Goal: Task Accomplishment & Management: Use online tool/utility

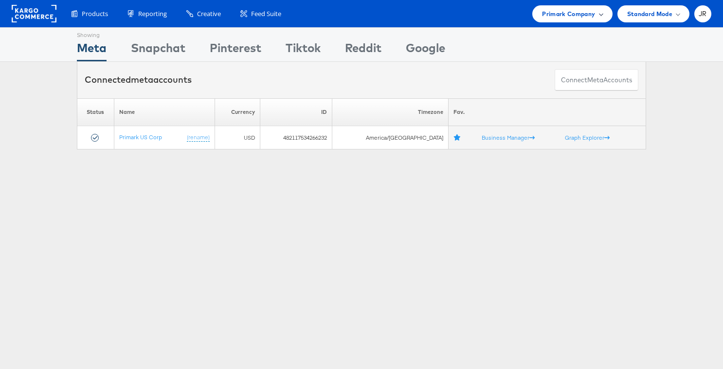
click at [551, 16] on span "Primark Company" at bounding box center [568, 14] width 53 height 10
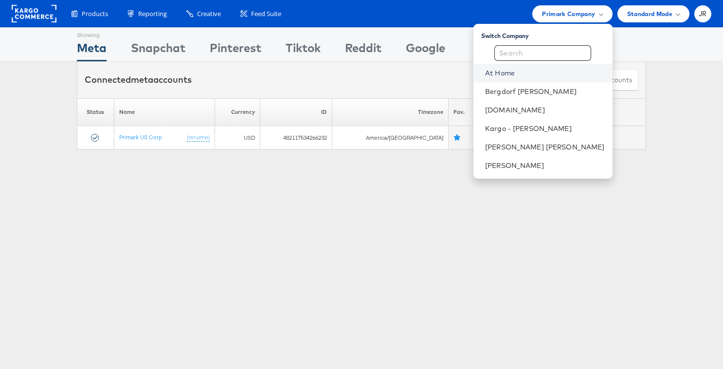
click at [551, 76] on link "At Home" at bounding box center [545, 73] width 120 height 10
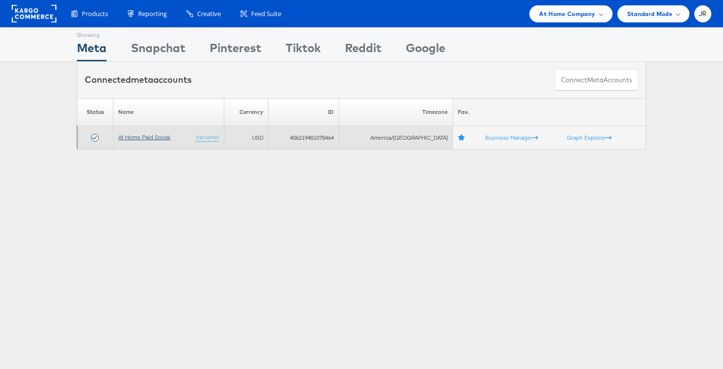
click at [140, 138] on link "At Home Paid Social" at bounding box center [144, 136] width 52 height 7
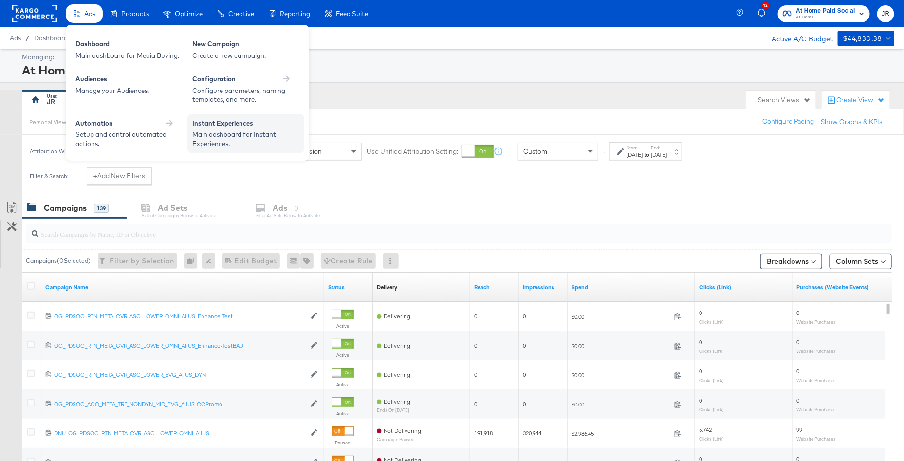
click at [205, 125] on div "Instant Experiences" at bounding box center [245, 125] width 107 height 12
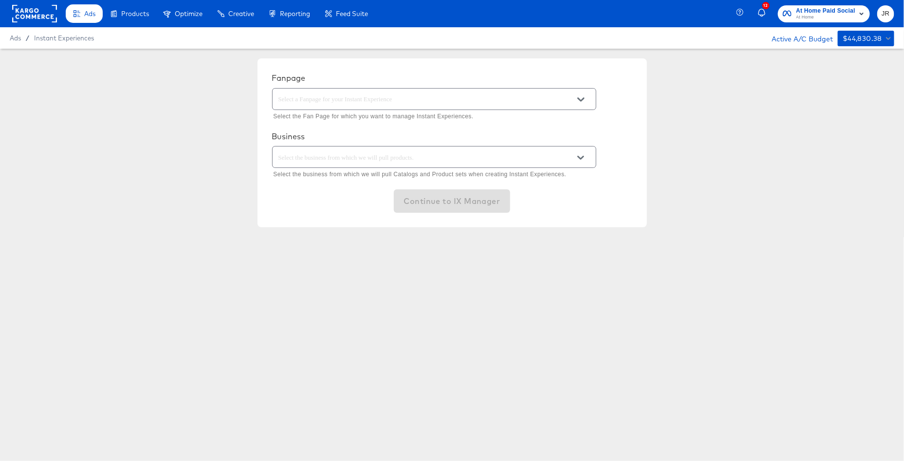
click at [376, 107] on div at bounding box center [434, 99] width 324 height 22
click at [580, 100] on icon "Open" at bounding box center [580, 99] width 7 height 4
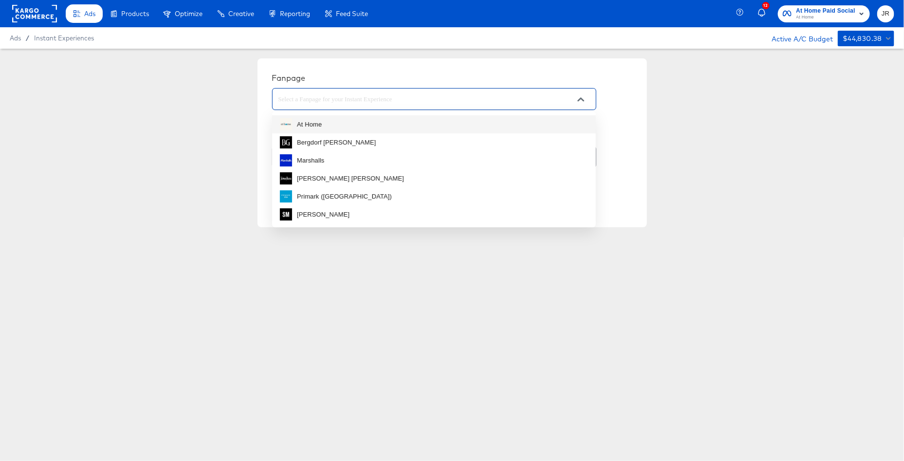
click at [472, 122] on li "At Home" at bounding box center [434, 124] width 324 height 18
type input "At Home"
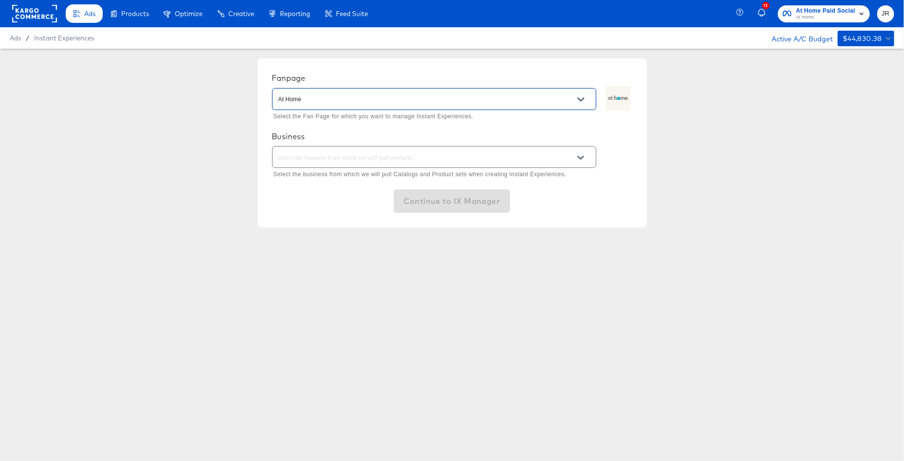
click at [454, 157] on input "text" at bounding box center [426, 157] width 300 height 11
click at [532, 165] on div at bounding box center [434, 157] width 324 height 22
click at [580, 159] on icon "Close" at bounding box center [580, 157] width 7 height 7
click at [583, 162] on button "Open" at bounding box center [580, 157] width 15 height 15
click at [497, 181] on li "Kargo Commerce - Formerly StitcherAds" at bounding box center [434, 181] width 324 height 16
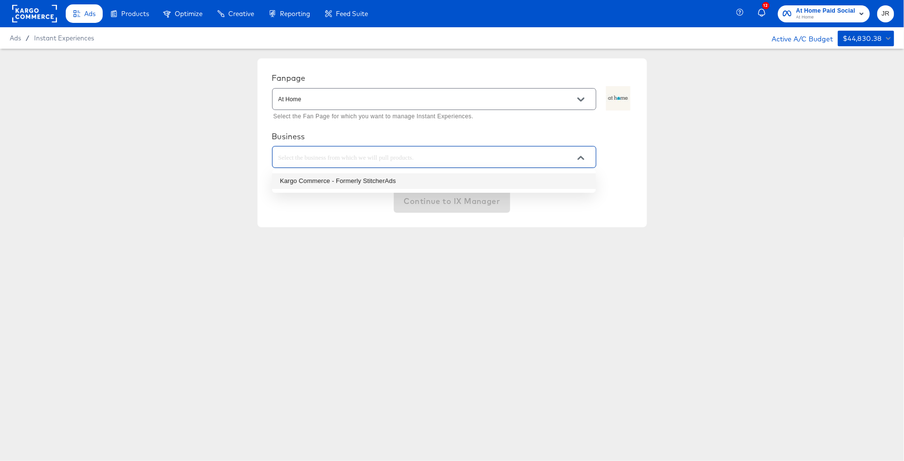
type input "Kargo Commerce - Formerly StitcherAds"
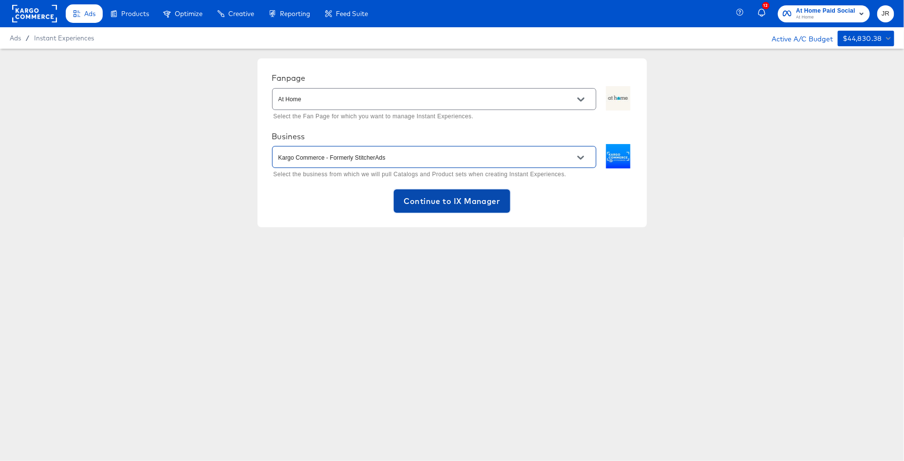
click at [441, 202] on span "Continue to IX Manager" at bounding box center [451, 201] width 96 height 14
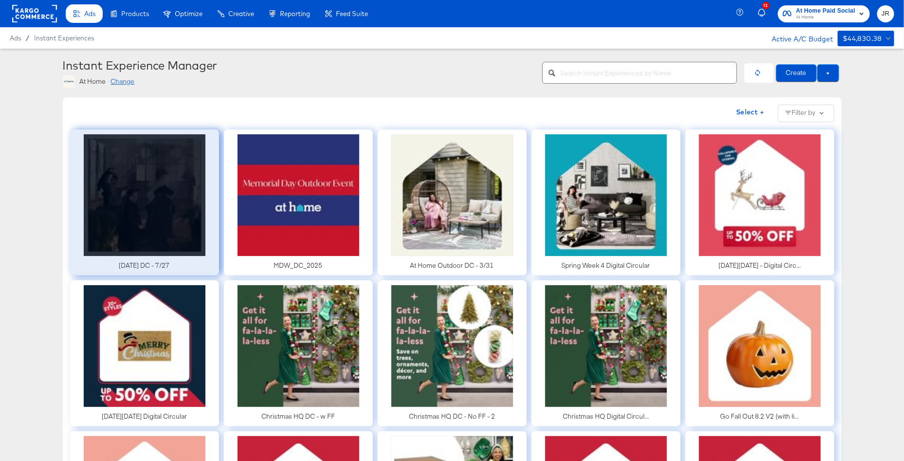
click at [135, 156] on div at bounding box center [144, 202] width 149 height 146
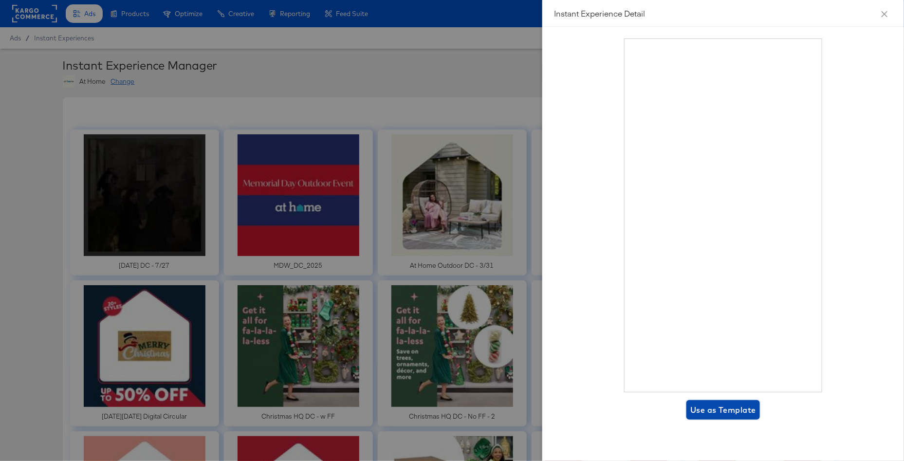
click at [710, 409] on span "Use as Template" at bounding box center [723, 410] width 66 height 14
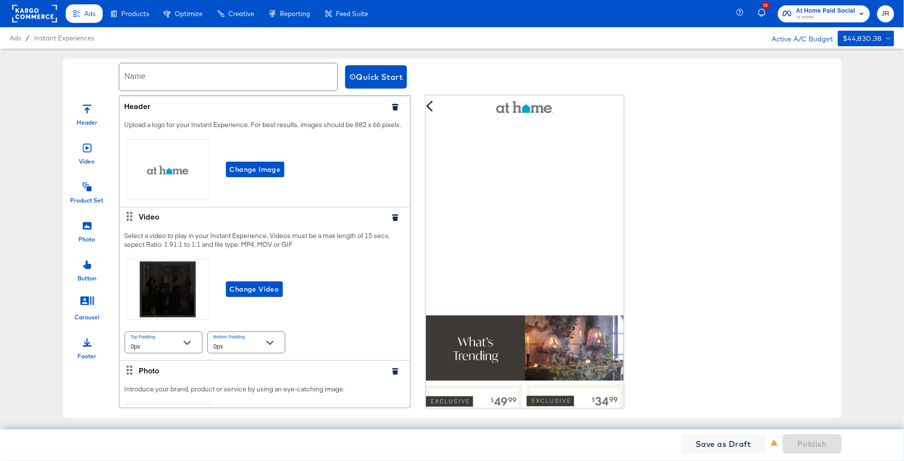
click at [140, 76] on input "text" at bounding box center [228, 76] width 218 height 27
type input "Christmas DC - 10/15"
click at [49, 110] on div "Name Christmas DC - 10/15 Quick Start Header Video Product Set Photo Button Car…" at bounding box center [452, 238] width 904 height 379
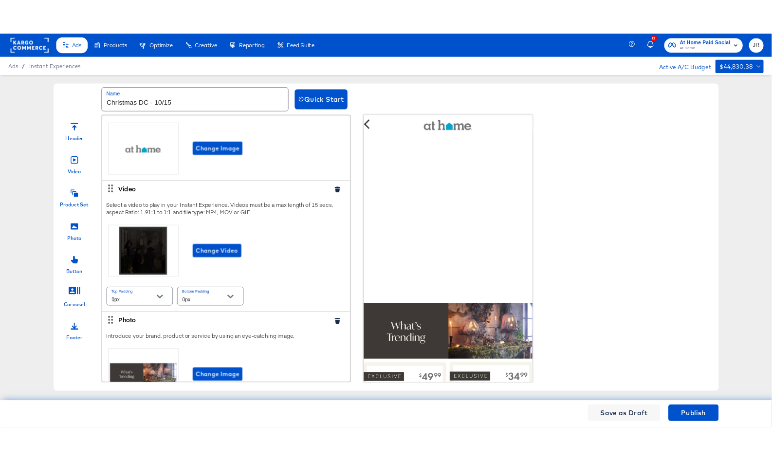
scroll to position [36, 0]
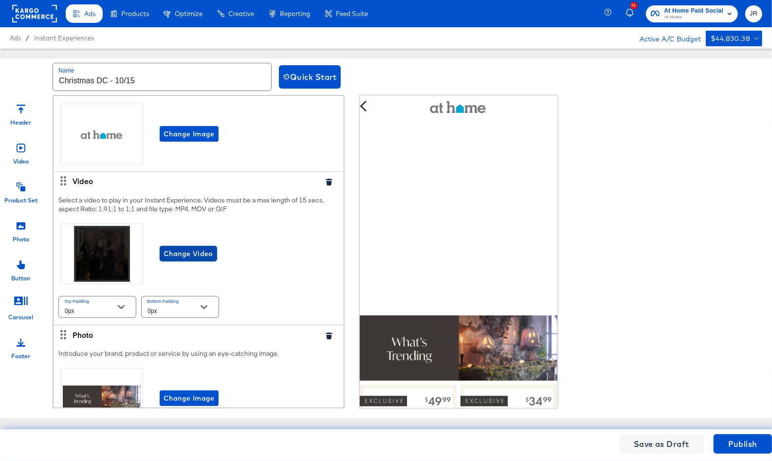
click at [195, 253] on span "Change Video" at bounding box center [189, 254] width 50 height 12
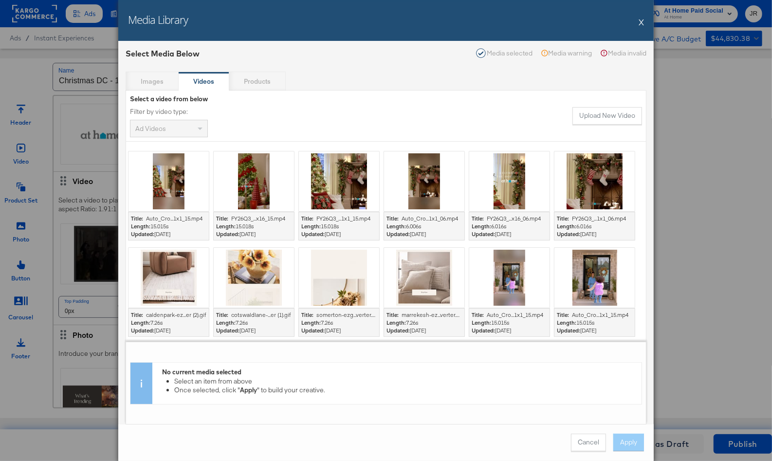
click at [641, 20] on button "X" at bounding box center [641, 21] width 5 height 19
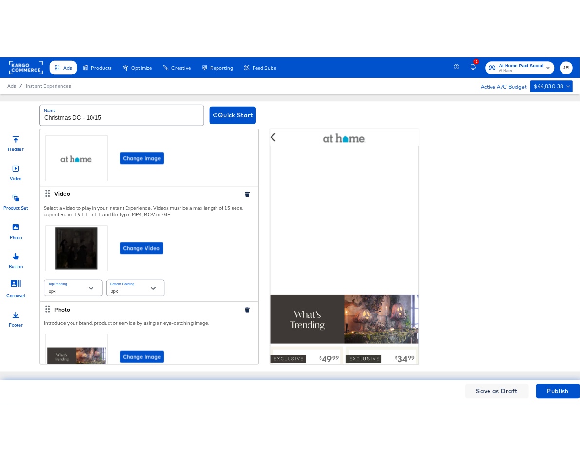
scroll to position [83, 0]
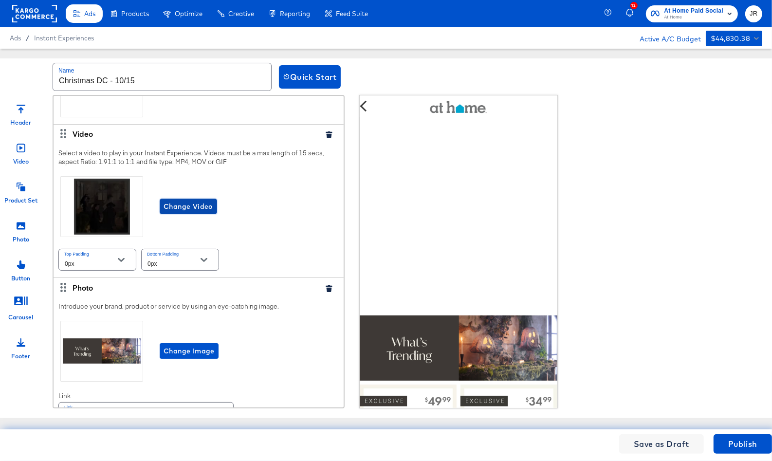
click at [186, 208] on span "Change Video" at bounding box center [189, 207] width 50 height 12
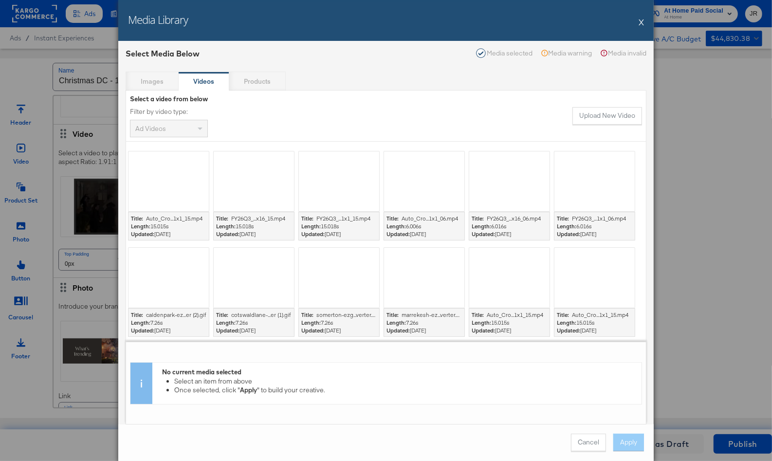
click at [177, 124] on div "Ad Videos" at bounding box center [168, 128] width 77 height 17
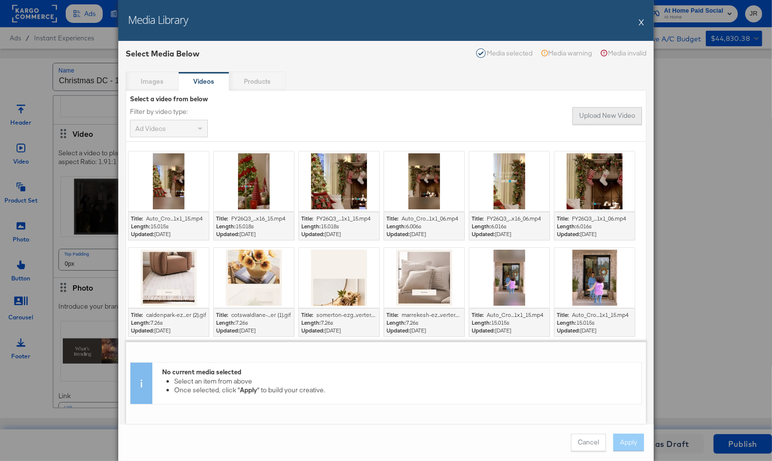
click at [615, 112] on button "Upload New Video" at bounding box center [607, 116] width 70 height 18
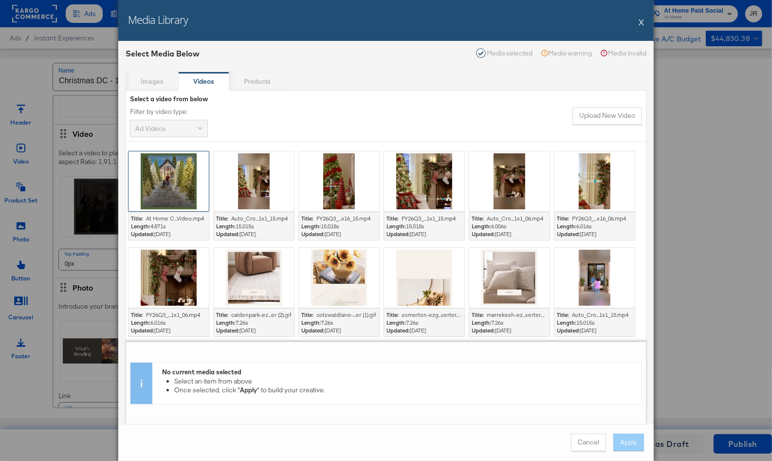
click at [167, 160] on div at bounding box center [168, 181] width 80 height 60
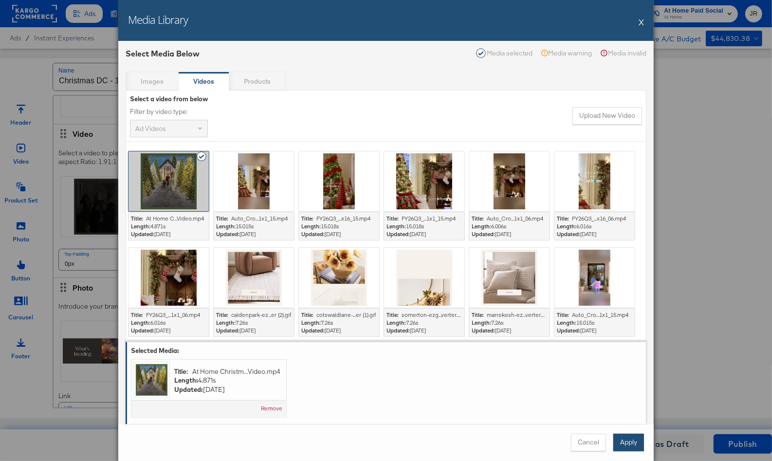
click at [632, 439] on button "Apply" at bounding box center [628, 443] width 31 height 18
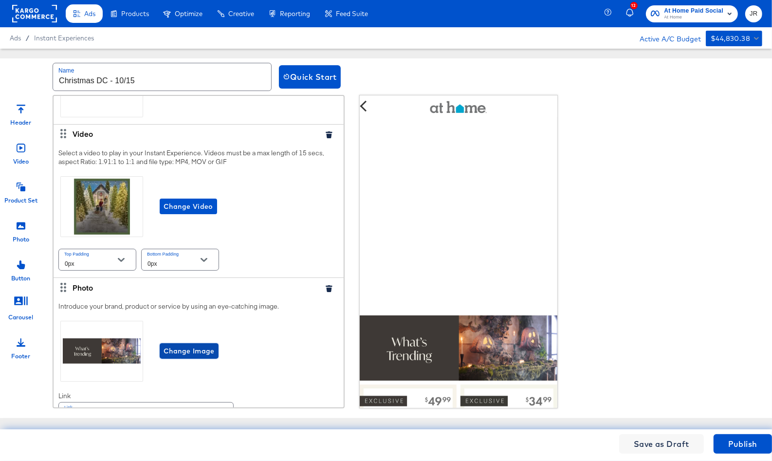
click at [188, 351] on span "Change Image" at bounding box center [189, 351] width 51 height 12
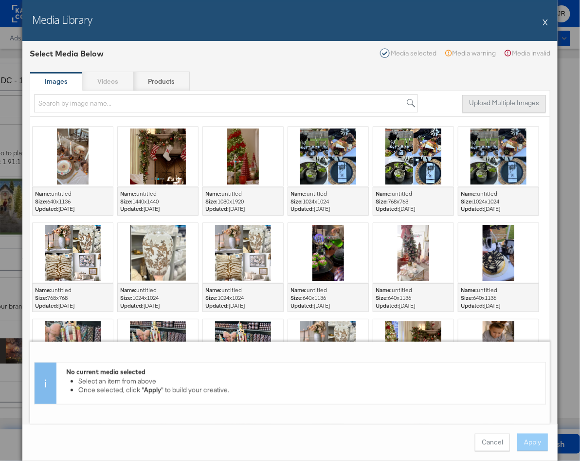
click at [500, 95] on button "Upload Multiple Images" at bounding box center [504, 104] width 84 height 18
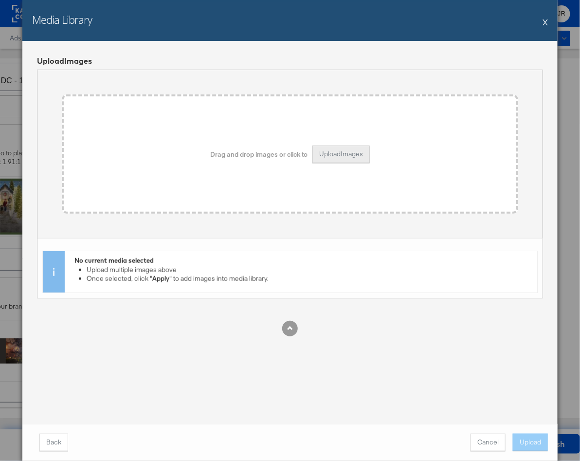
click at [339, 149] on button "Upload Images" at bounding box center [340, 155] width 57 height 18
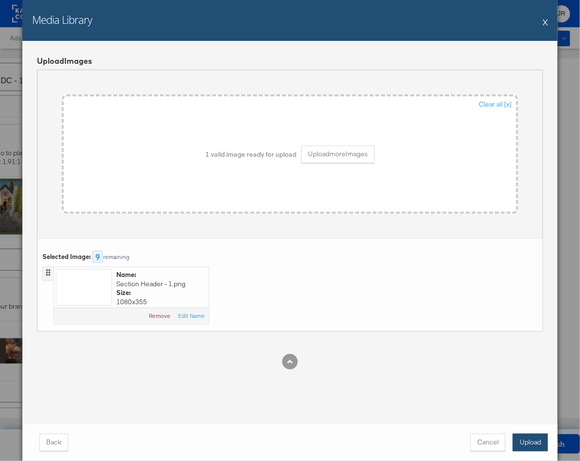
click at [534, 440] on button "Upload" at bounding box center [530, 443] width 35 height 18
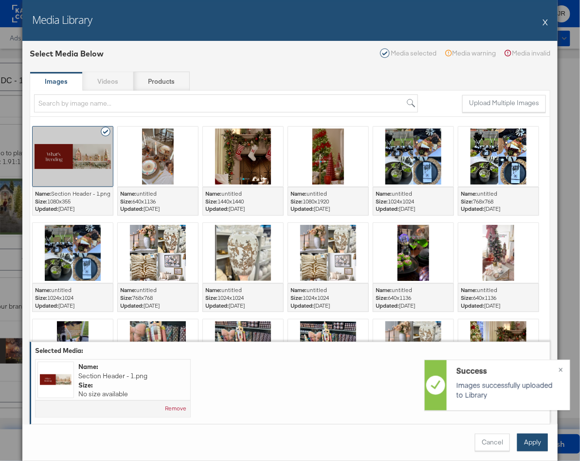
click at [536, 440] on button "Apply" at bounding box center [532, 443] width 31 height 18
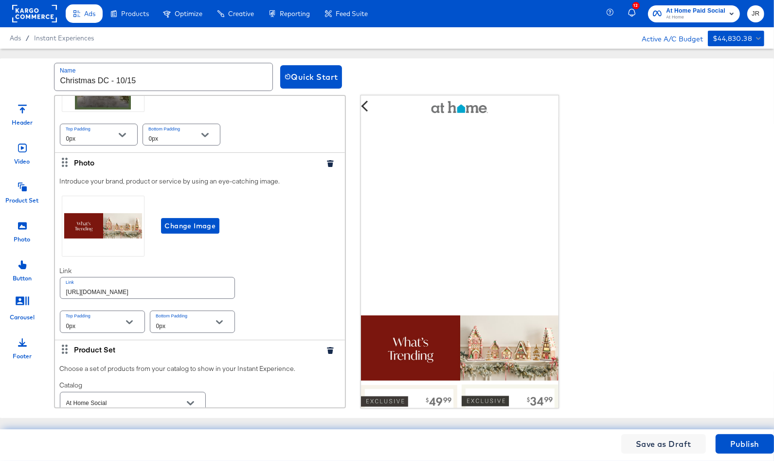
scroll to position [0, 0]
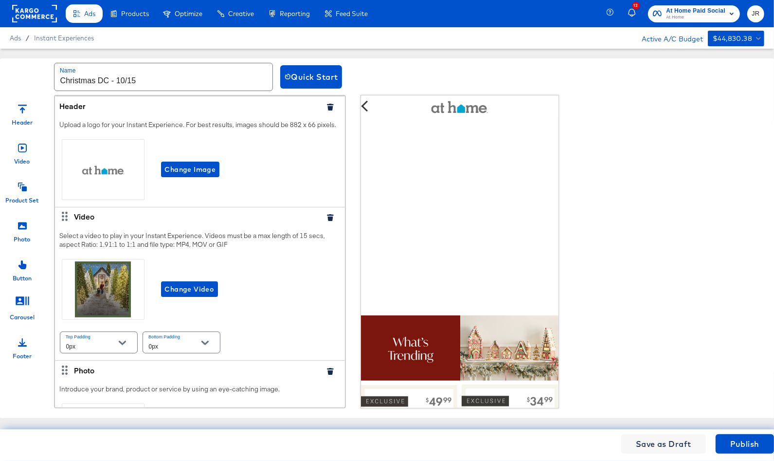
click at [687, 262] on div "Header Video Product Set Photo Button Carousel Footer Header Upload a logo for …" at bounding box center [387, 251] width 779 height 313
click at [684, 236] on div "Header Video Product Set Photo Button Carousel Footer Header Upload a logo for …" at bounding box center [387, 251] width 779 height 313
click at [398, 73] on div "Quick Start" at bounding box center [528, 76] width 496 height 23
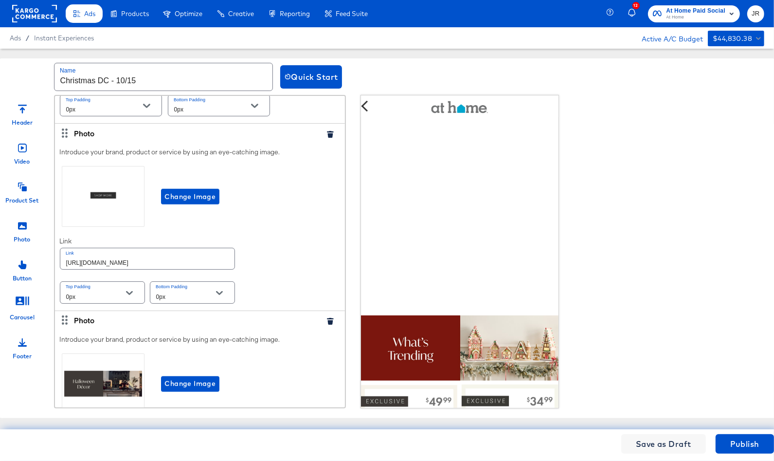
scroll to position [763, 0]
